Goal: Task Accomplishment & Management: Manage account settings

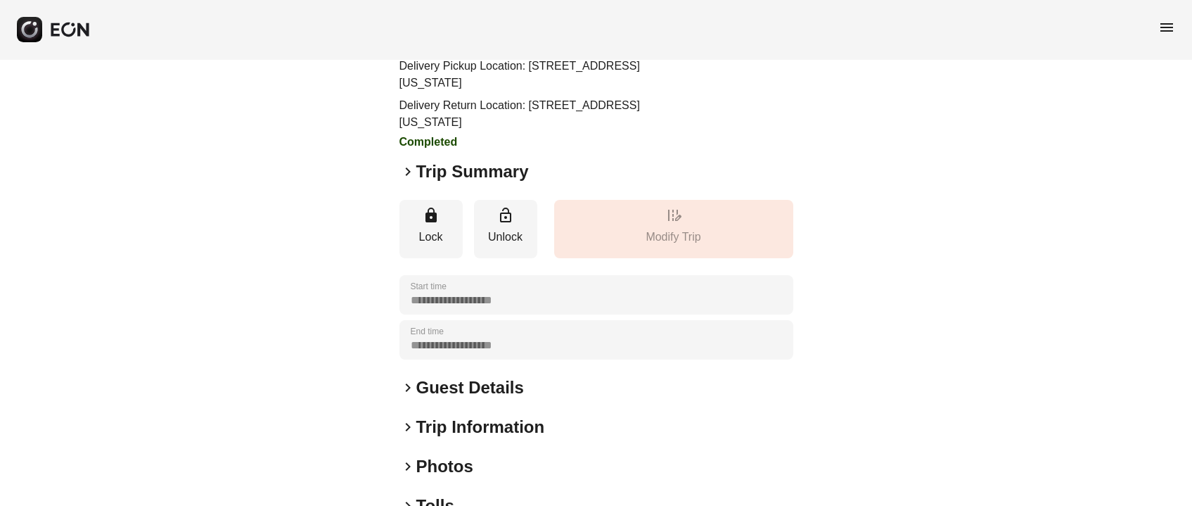
scroll to position [210, 0]
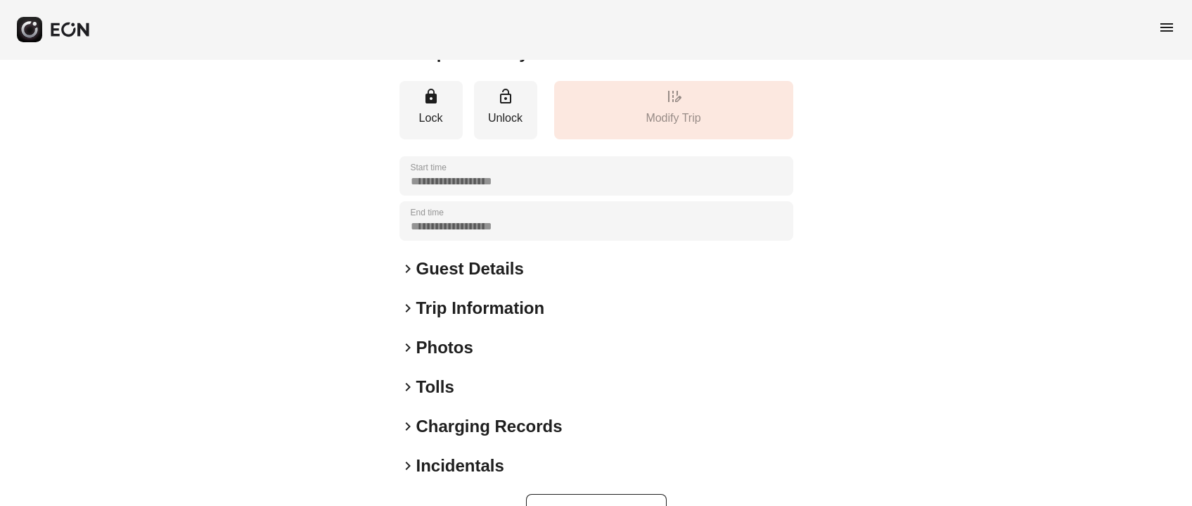
drag, startPoint x: 424, startPoint y: 393, endPoint x: 429, endPoint y: 380, distance: 14.2
click at [425, 392] on h2 "Tolls" at bounding box center [435, 387] width 38 height 23
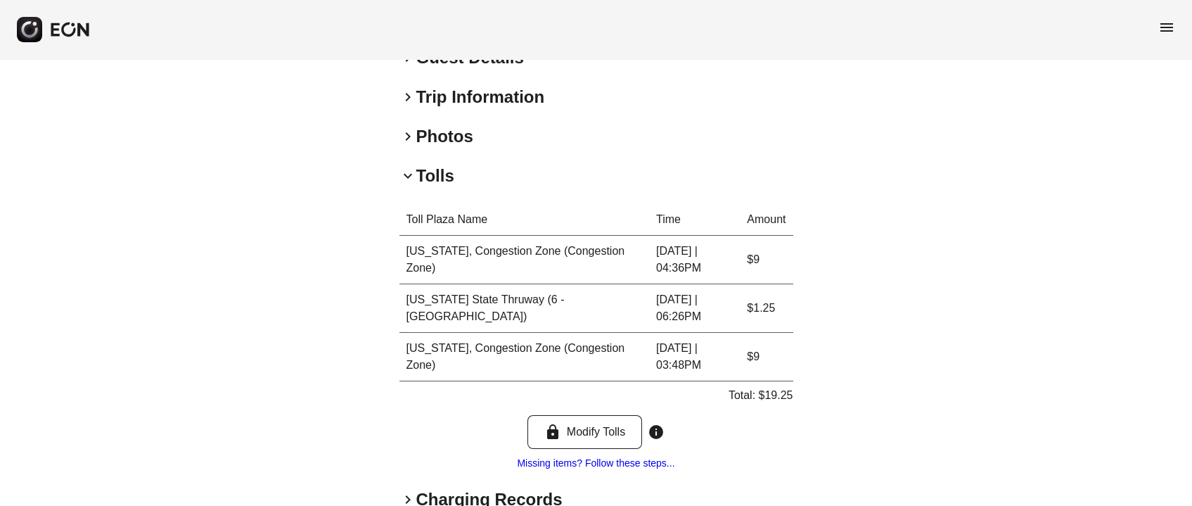
scroll to position [0, 0]
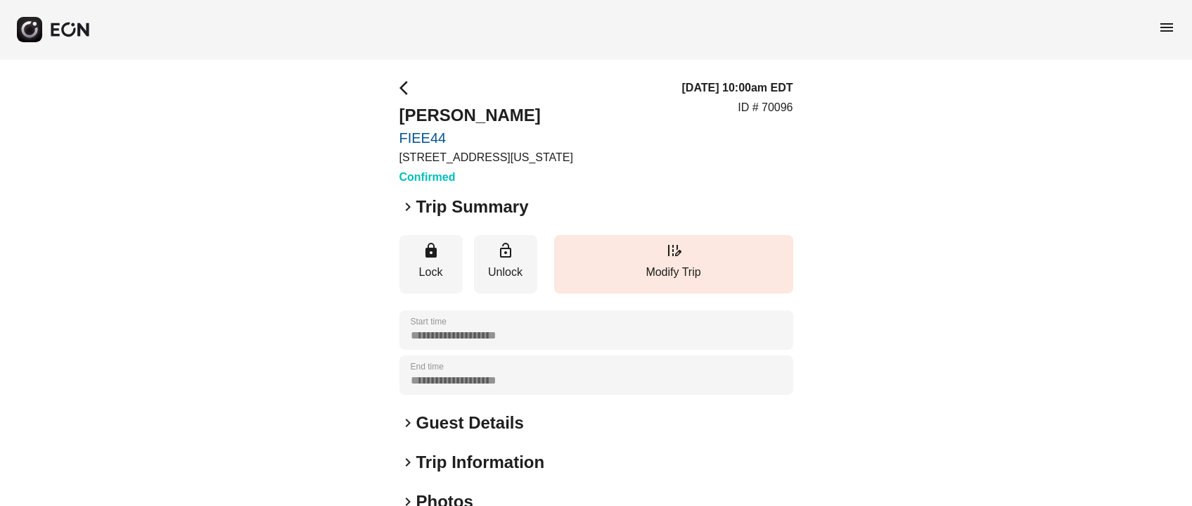
click at [442, 191] on div "**********" at bounding box center [596, 380] width 394 height 602
click at [444, 203] on h2 "Trip Summary" at bounding box center [472, 207] width 113 height 23
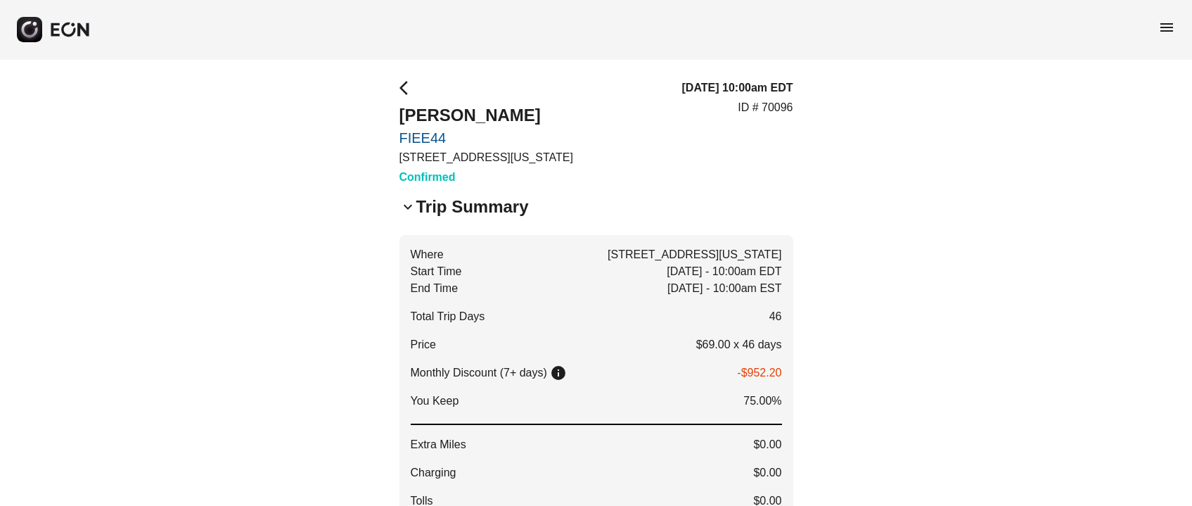
click at [401, 134] on link "FIEE44" at bounding box center [486, 137] width 174 height 17
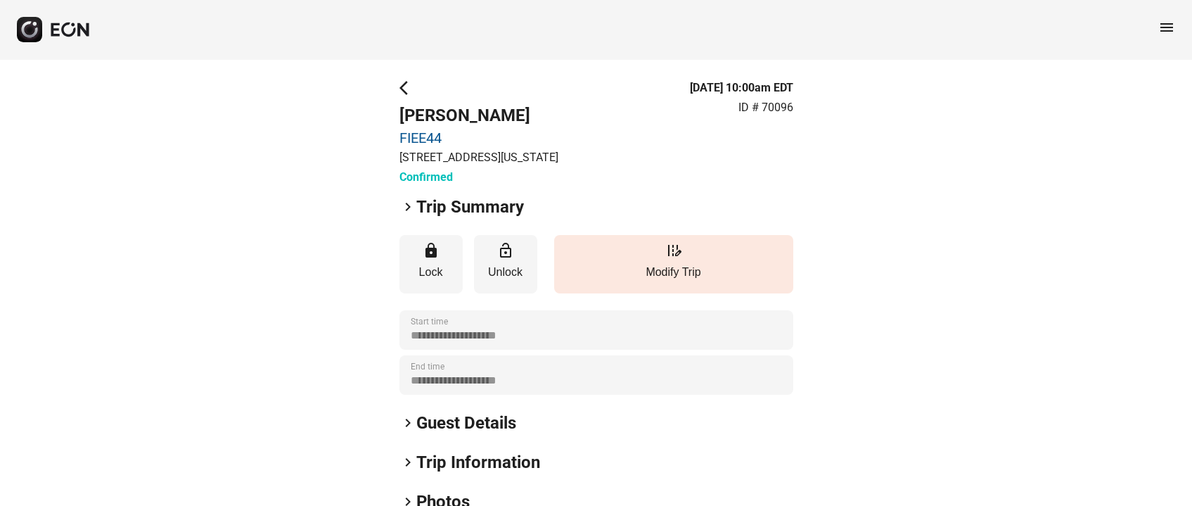
click at [486, 200] on h2 "Trip Summary" at bounding box center [470, 207] width 108 height 23
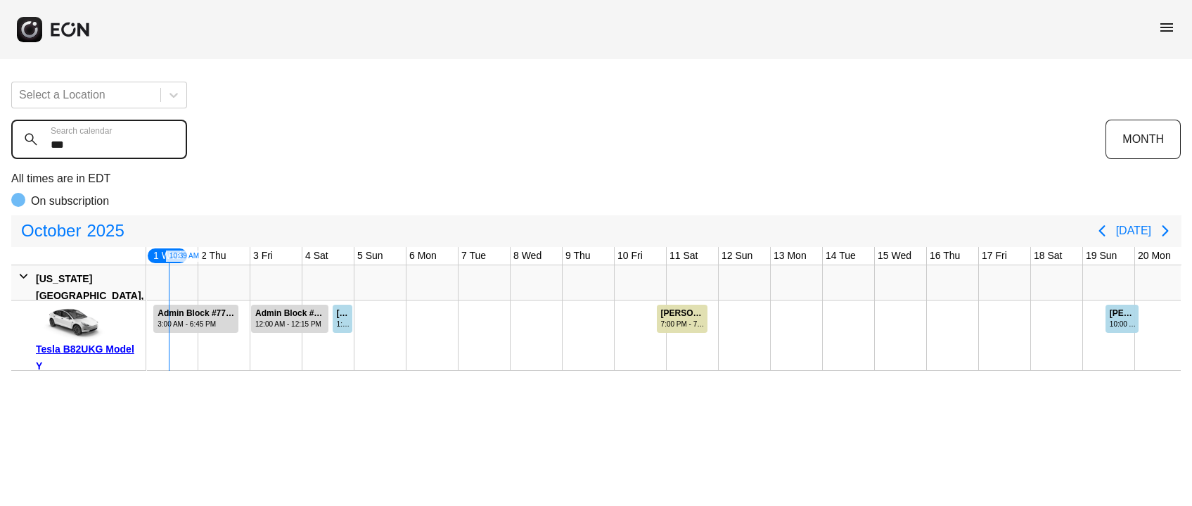
drag, startPoint x: 79, startPoint y: 143, endPoint x: 10, endPoint y: 143, distance: 68.9
click at [15, 145] on calendar "***" at bounding box center [99, 139] width 176 height 39
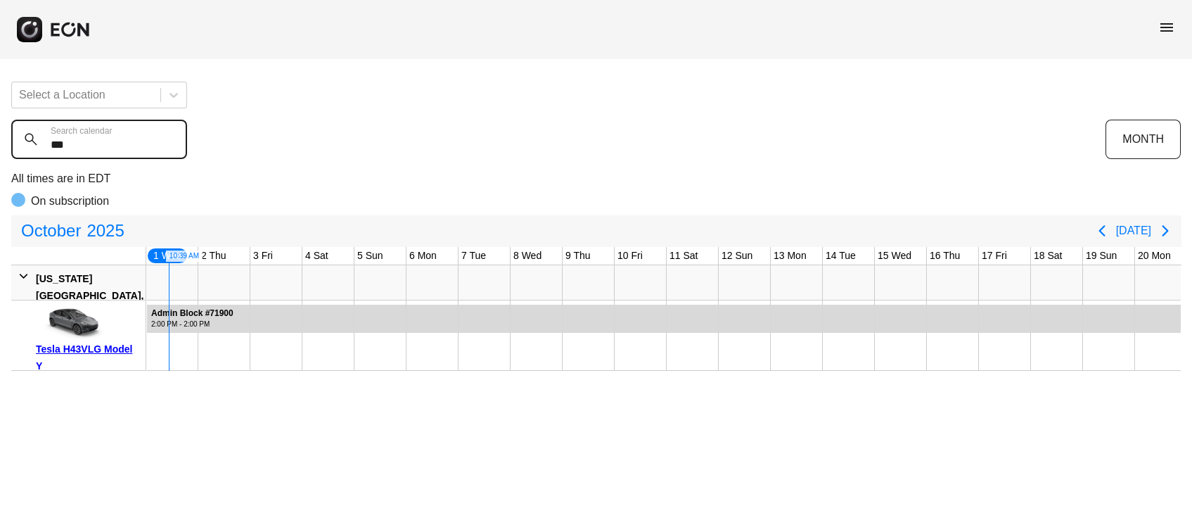
type calendar "***"
click at [92, 347] on div "Tesla H43VLG Model Y" at bounding box center [88, 357] width 105 height 34
click at [66, 347] on div "Tesla H43VLG Model Y" at bounding box center [88, 357] width 105 height 34
click at [73, 347] on div "Tesla H43VLG Model Y" at bounding box center [88, 357] width 105 height 34
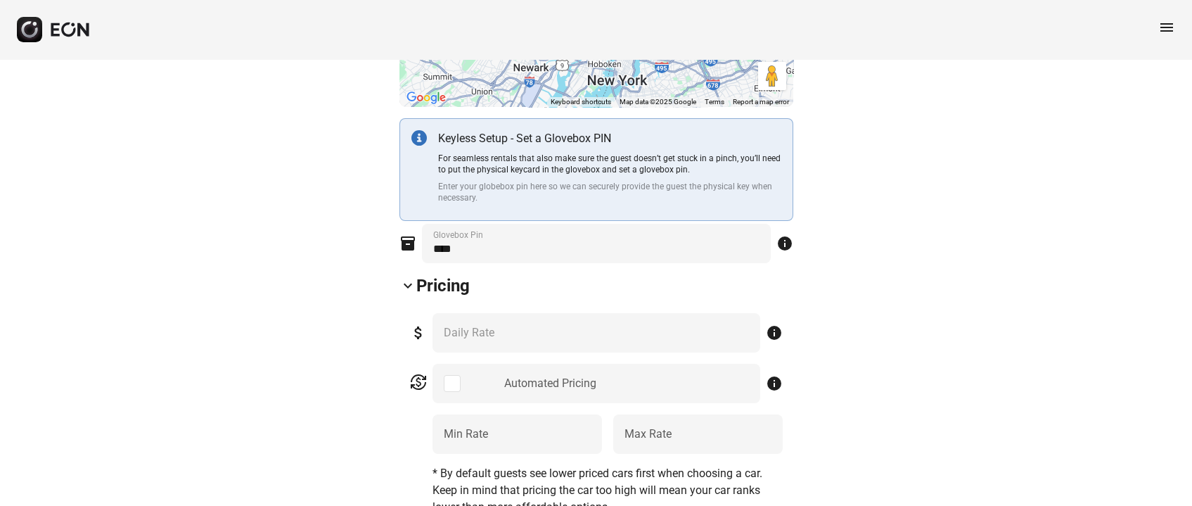
scroll to position [632, 0]
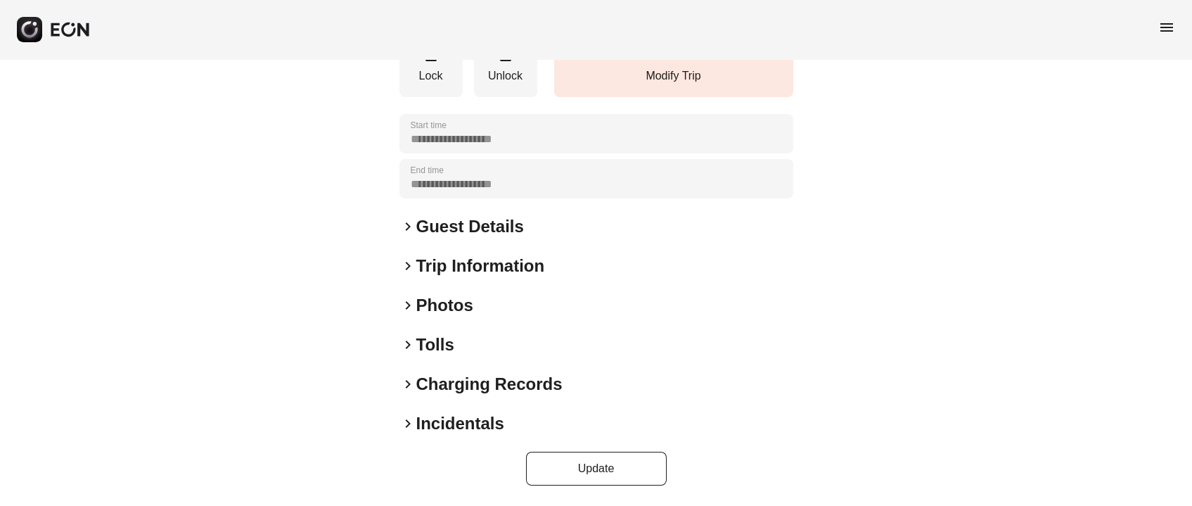
scroll to position [252, 0]
click at [438, 305] on h2 "Photos" at bounding box center [444, 305] width 57 height 23
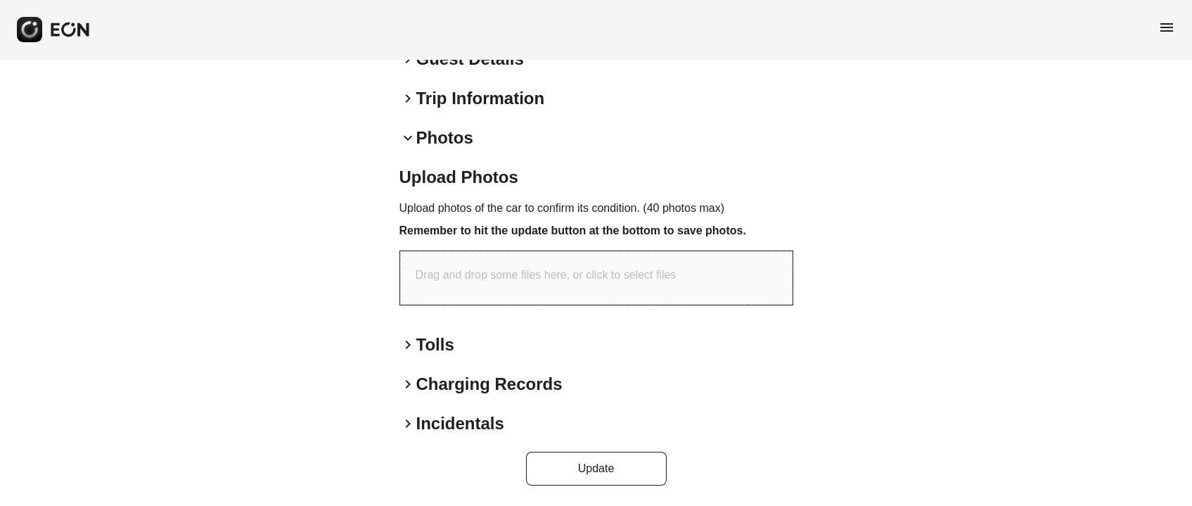
scroll to position [0, 0]
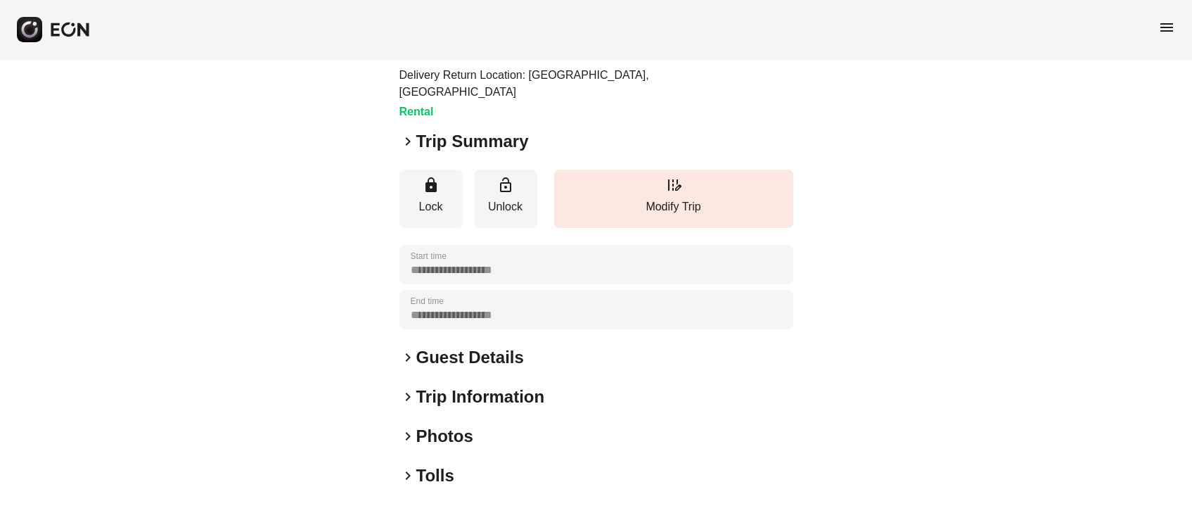
scroll to position [210, 0]
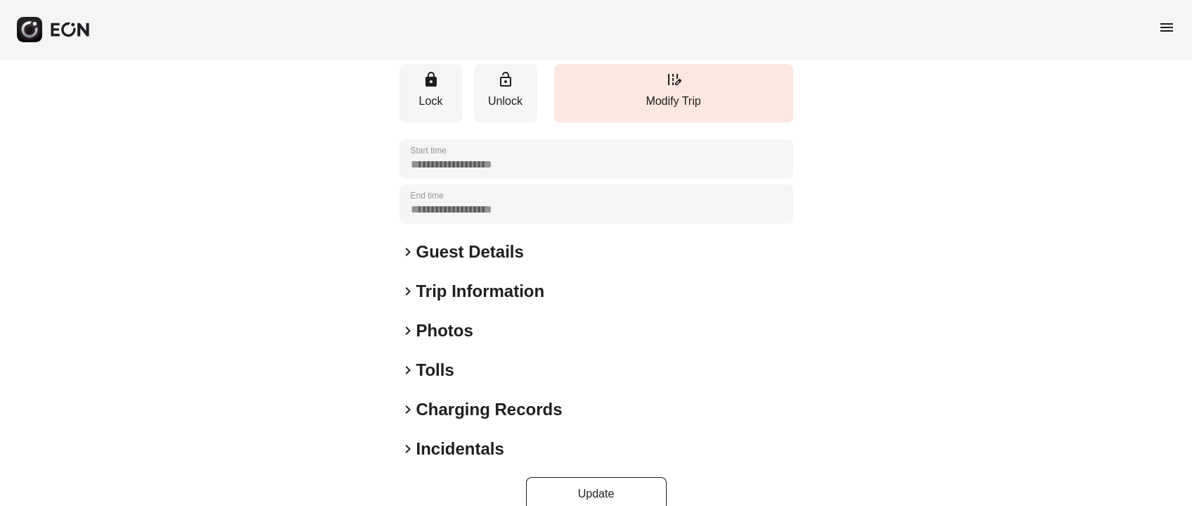
click at [420, 342] on h2 "Photos" at bounding box center [444, 330] width 57 height 23
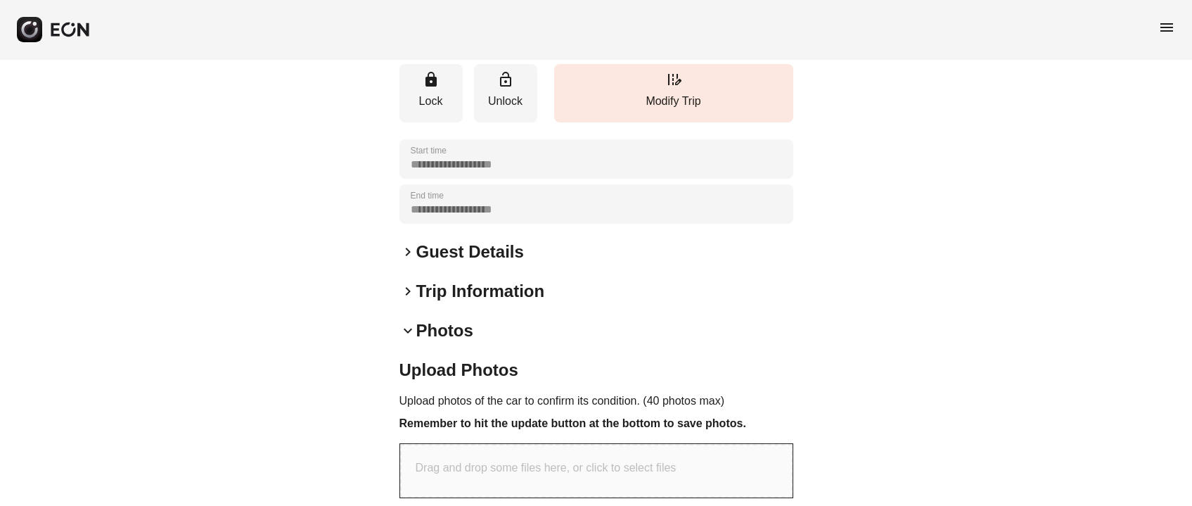
scroll to position [419, 0]
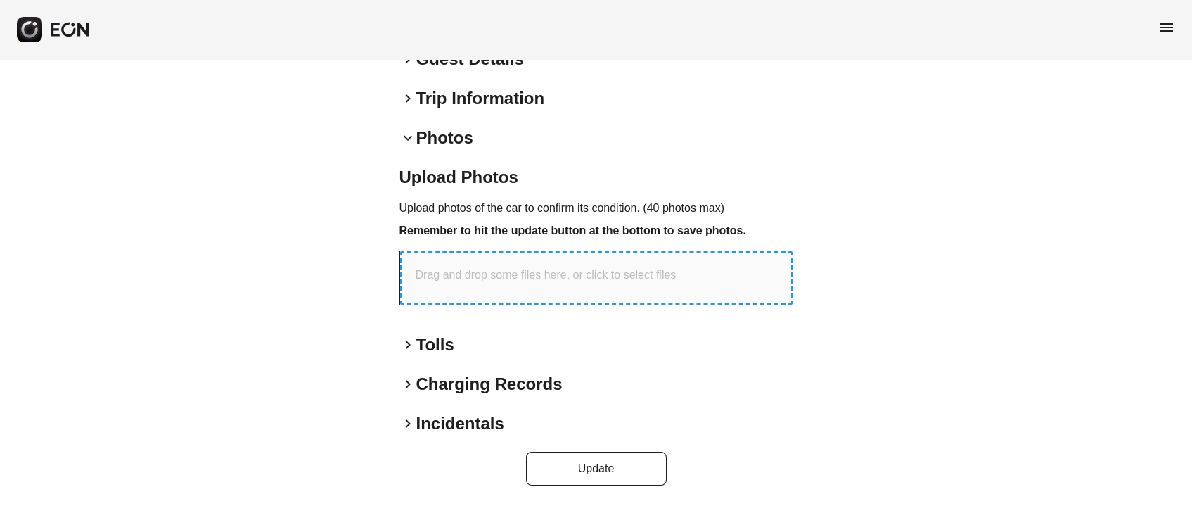
click at [510, 289] on div "Drag and drop some files here, or click to select files" at bounding box center [596, 277] width 392 height 53
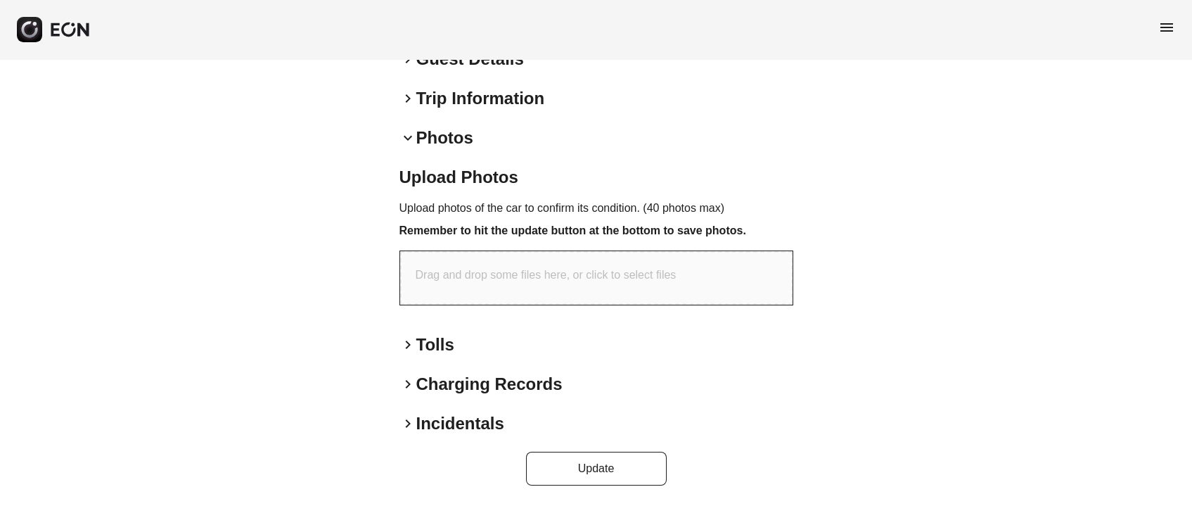
type input "**********"
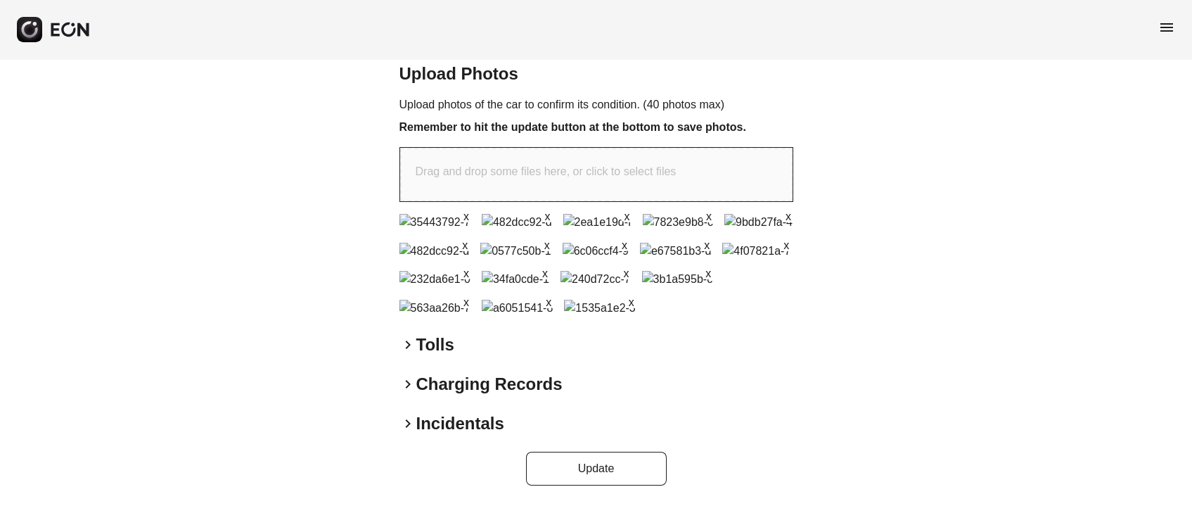
scroll to position [927, 0]
click at [596, 463] on button "Update" at bounding box center [596, 469] width 141 height 34
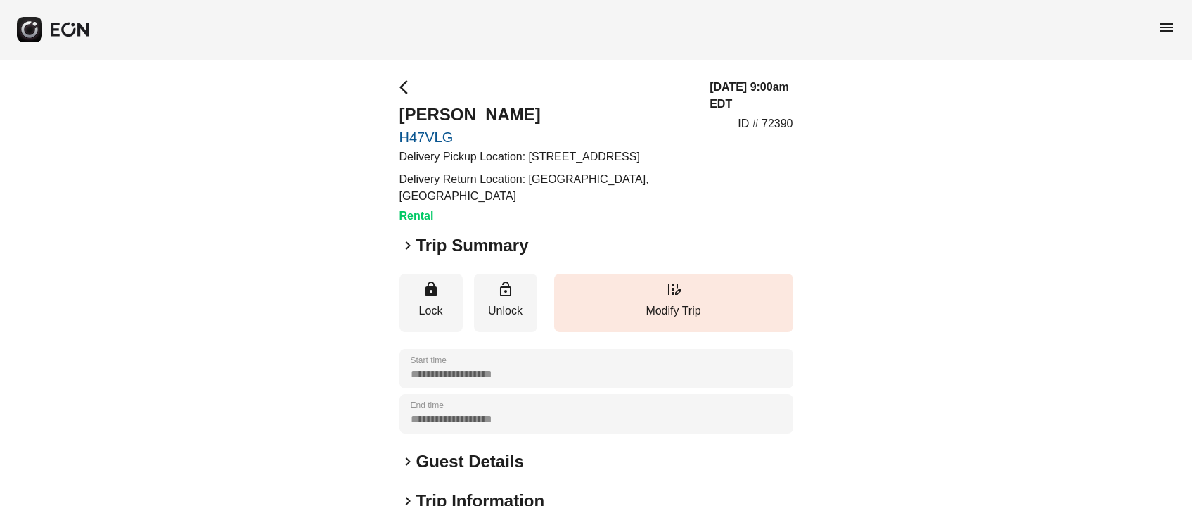
scroll to position [0, 0]
